Goal: Transaction & Acquisition: Purchase product/service

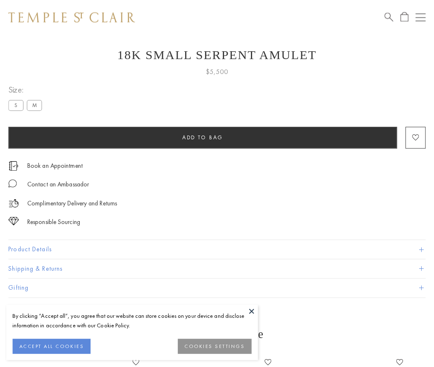
scroll to position [20, 0]
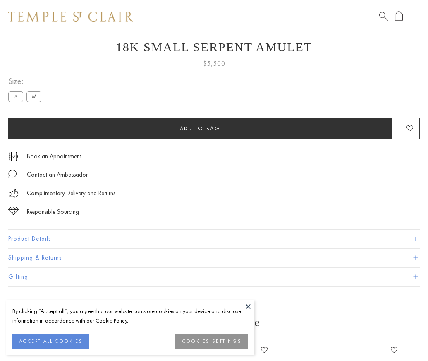
click at [200, 128] on span "Add to bag" at bounding box center [200, 128] width 40 height 7
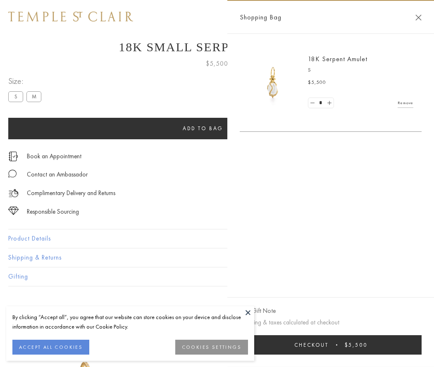
click at [330, 345] on button "Checkout $5,500" at bounding box center [331, 344] width 182 height 19
